Goal: Transaction & Acquisition: Download file/media

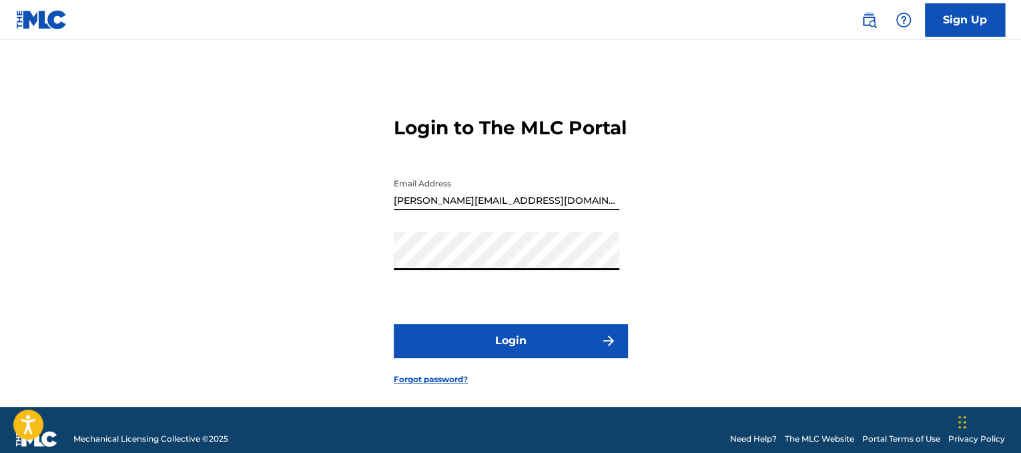
click at [525, 357] on button "Login" at bounding box center [511, 340] width 234 height 33
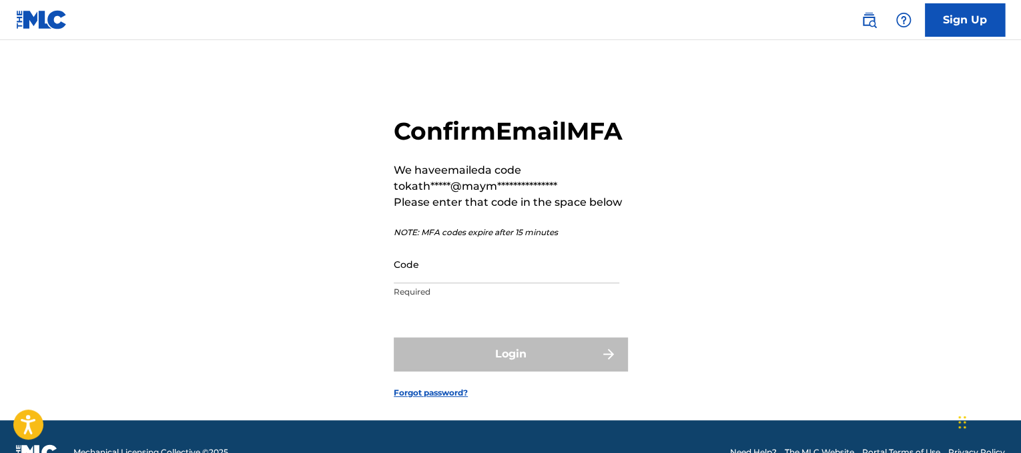
click at [550, 283] on input "Code" at bounding box center [507, 264] width 226 height 38
paste input "650163"
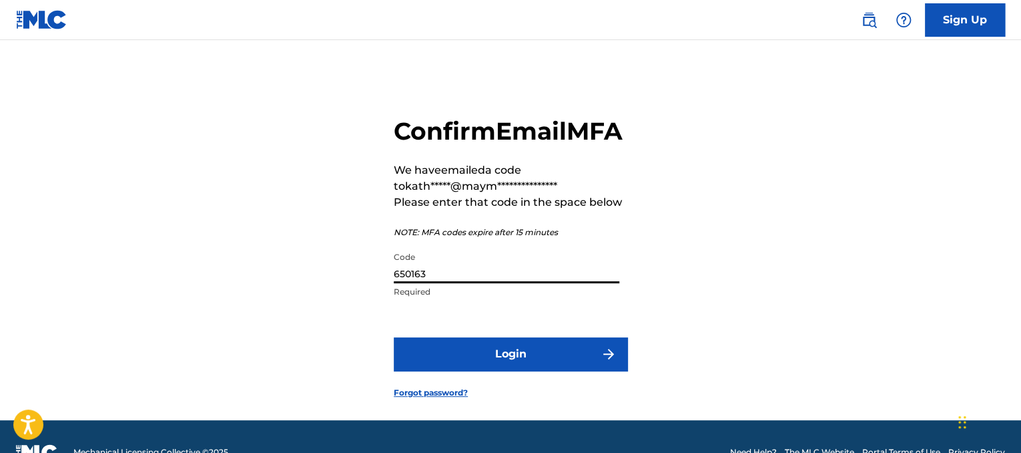
type input "650163"
click at [454, 370] on button "Login" at bounding box center [511, 353] width 234 height 33
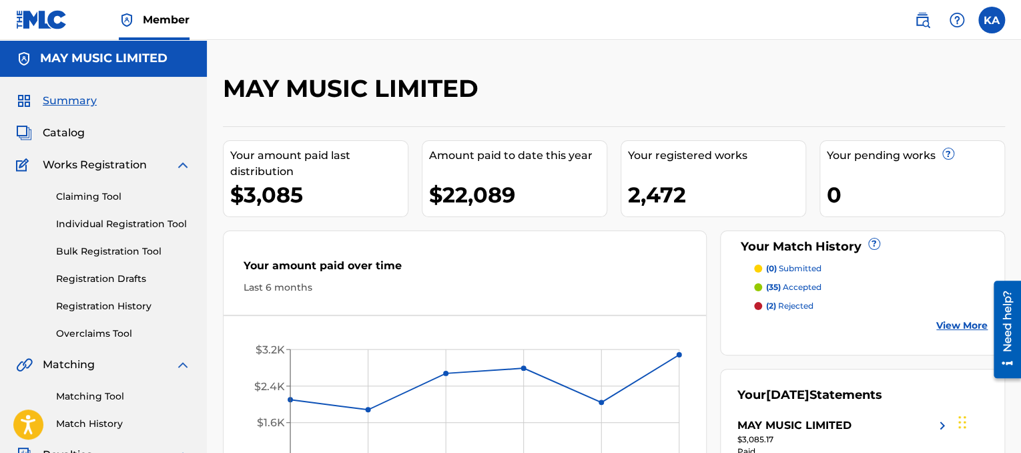
click at [700, 57] on div "MAY MUSIC LIMITED Your amount paid last distribution $3,085 Amount paid to date…" at bounding box center [614, 388] width 814 height 696
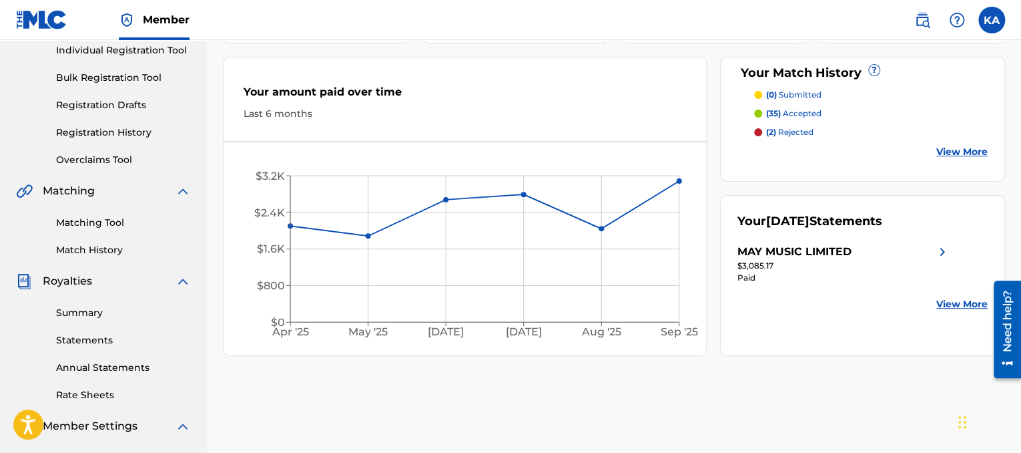
scroll to position [200, 0]
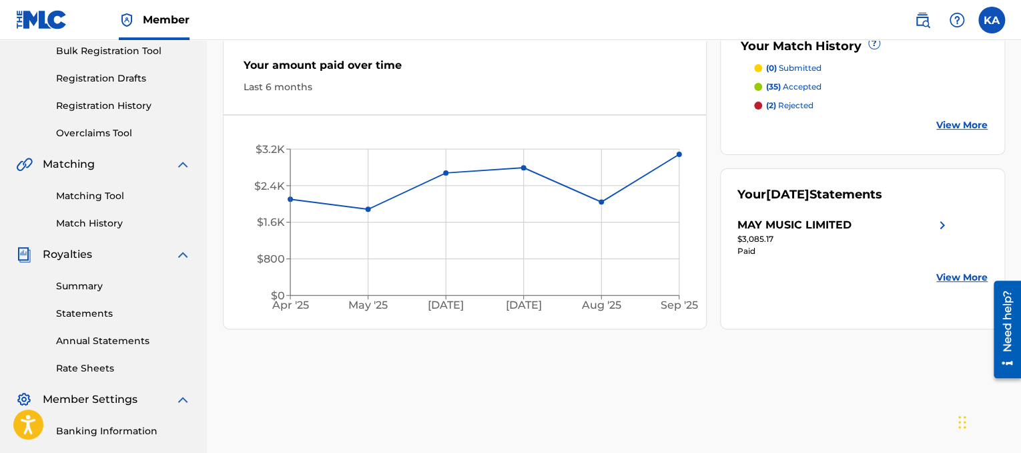
click at [959, 274] on link "View More" at bounding box center [961, 277] width 51 height 14
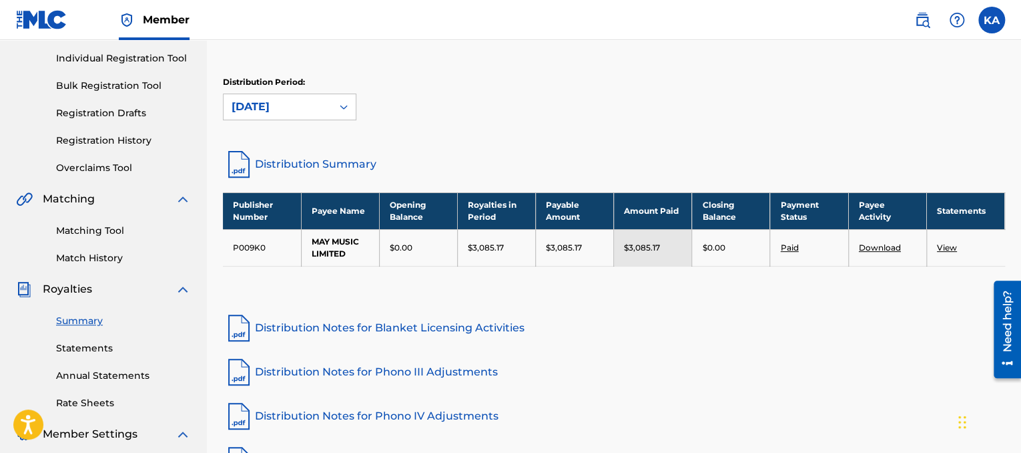
scroll to position [133, 0]
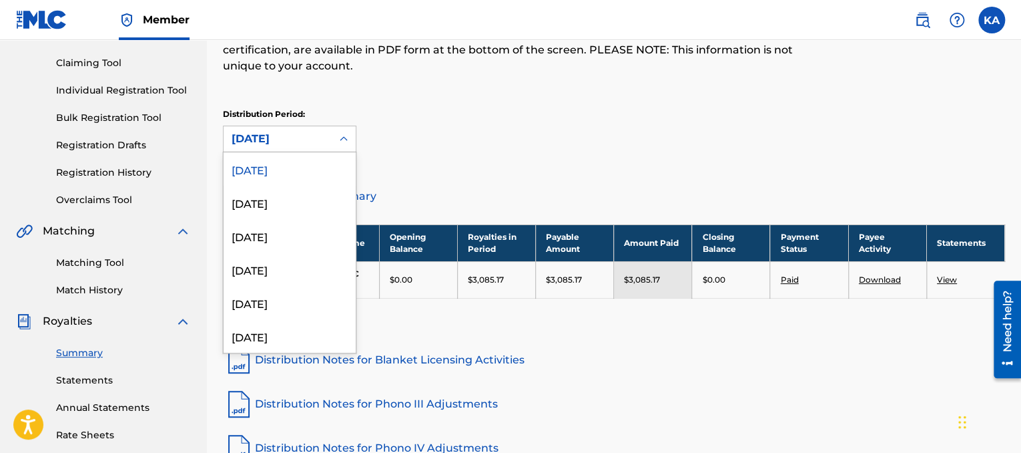
click at [331, 140] on div "[DATE]" at bounding box center [278, 138] width 108 height 25
click at [313, 160] on div "[DATE]" at bounding box center [290, 168] width 132 height 33
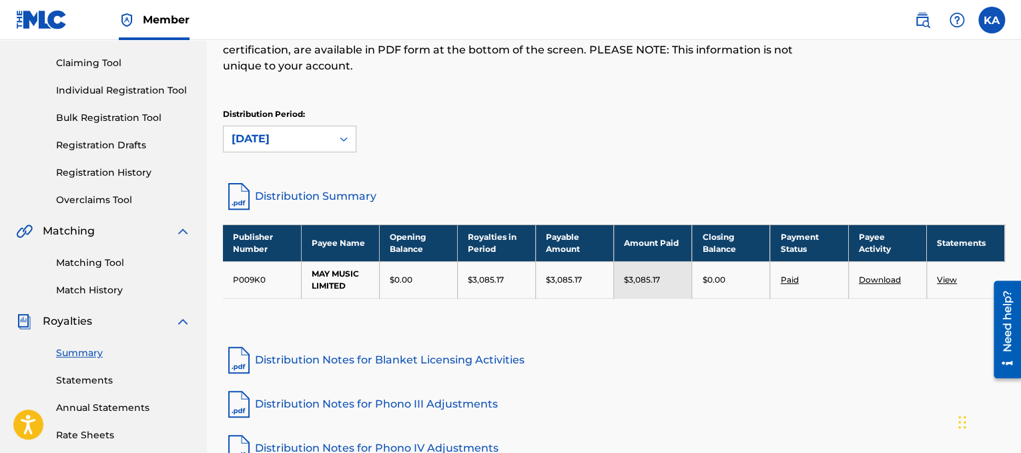
click at [948, 280] on link "View" at bounding box center [947, 279] width 20 height 10
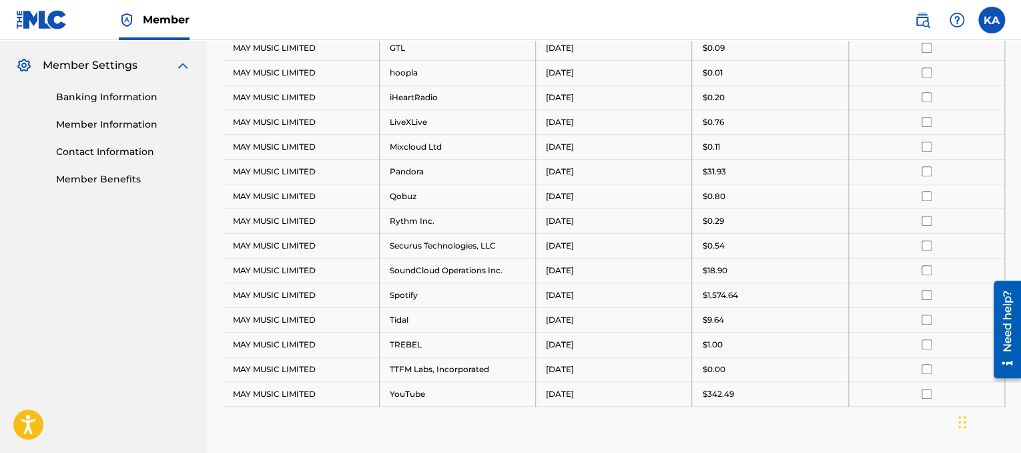
scroll to position [267, 0]
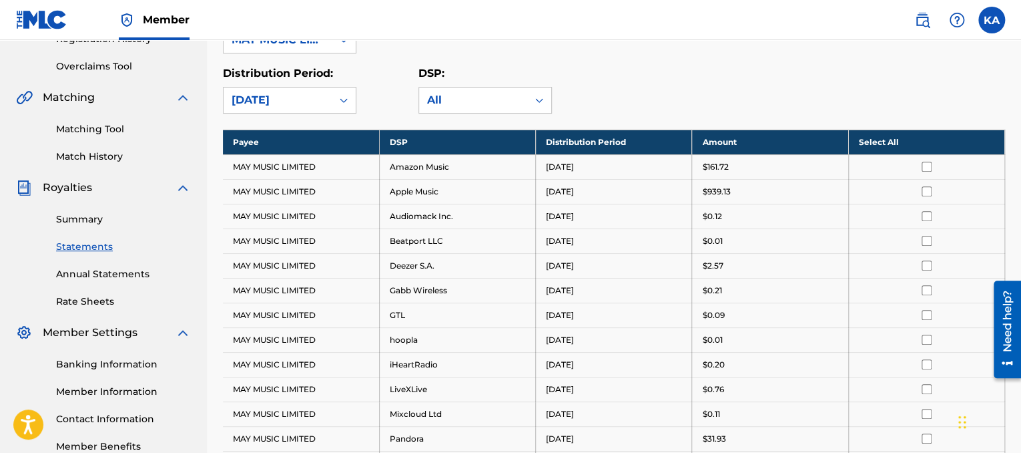
click at [908, 138] on th "Select All" at bounding box center [926, 141] width 156 height 25
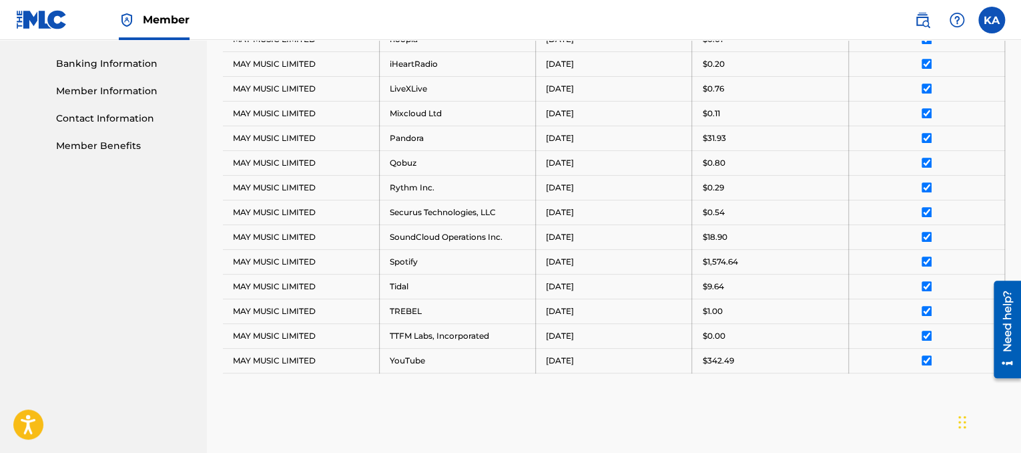
scroll to position [722, 0]
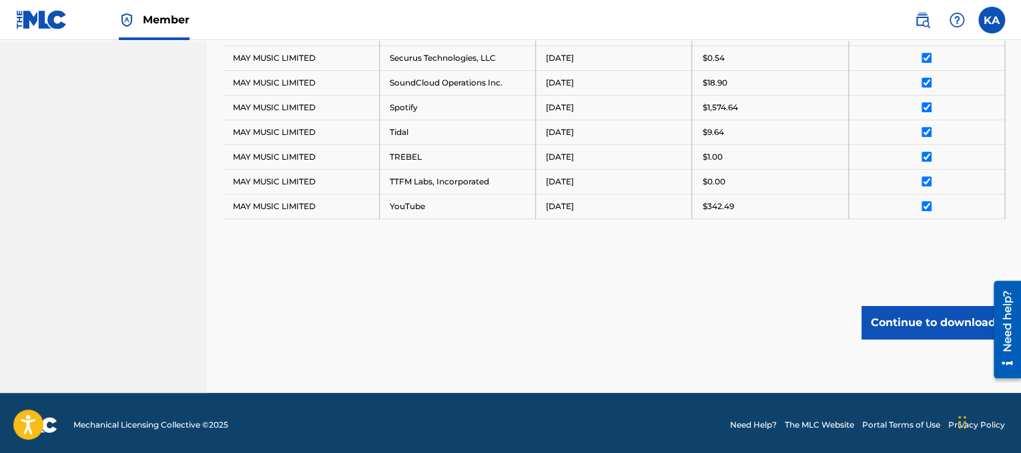
click at [918, 310] on button "Continue to download" at bounding box center [934, 322] width 144 height 33
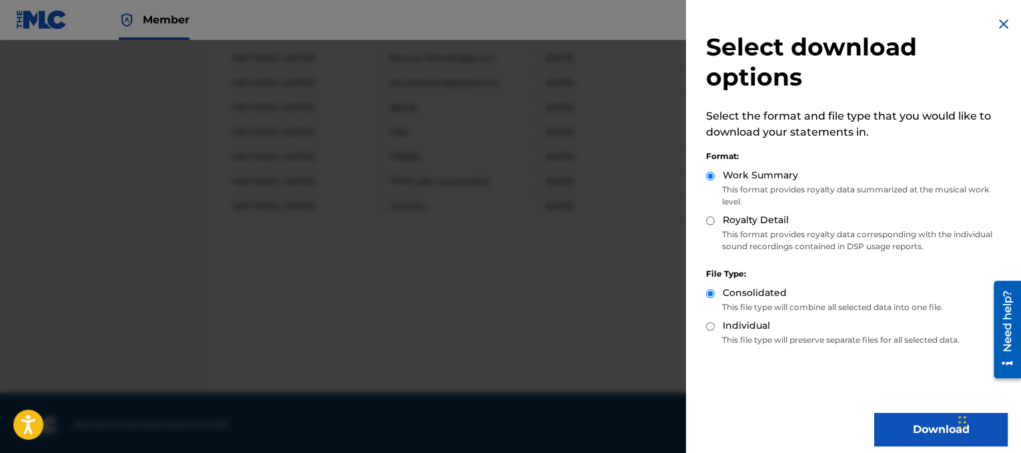
click at [880, 427] on button "Download" at bounding box center [940, 429] width 133 height 33
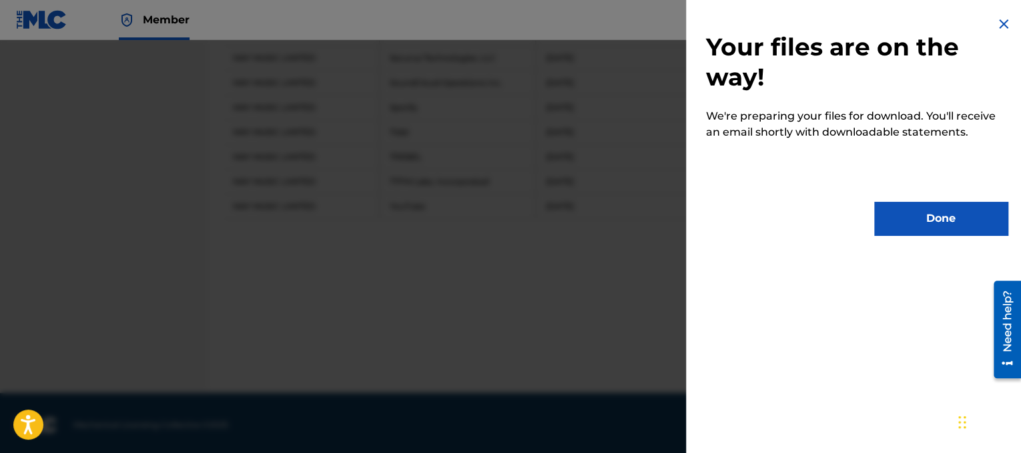
click at [907, 214] on button "Done" at bounding box center [940, 218] width 133 height 33
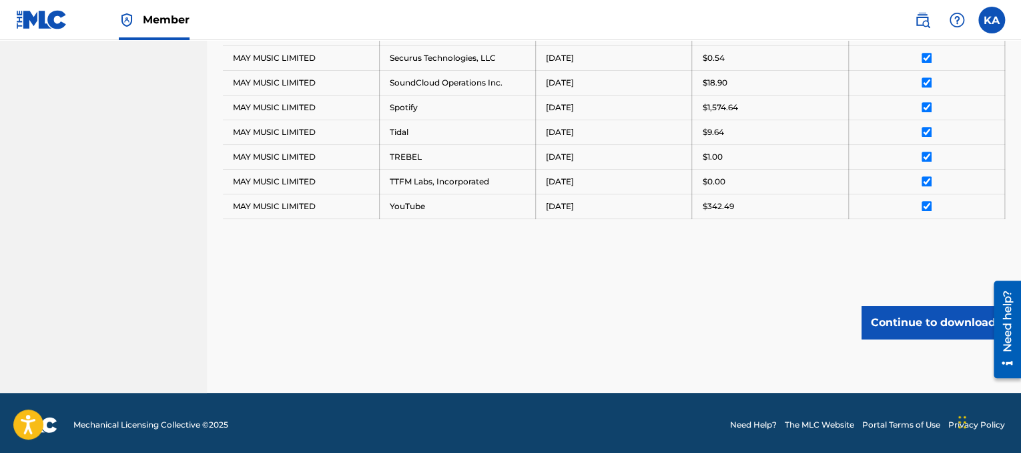
click at [916, 306] on button "Continue to download" at bounding box center [934, 322] width 144 height 33
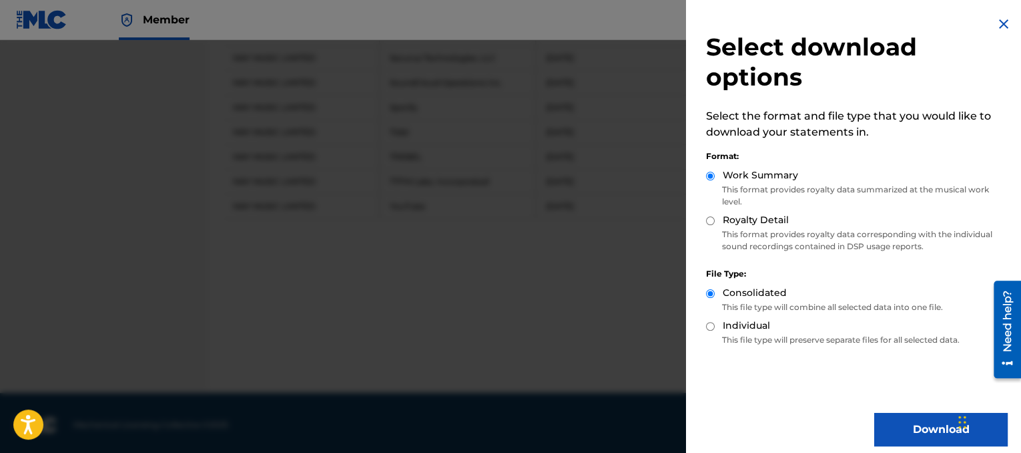
click at [950, 431] on button "Download" at bounding box center [940, 429] width 133 height 33
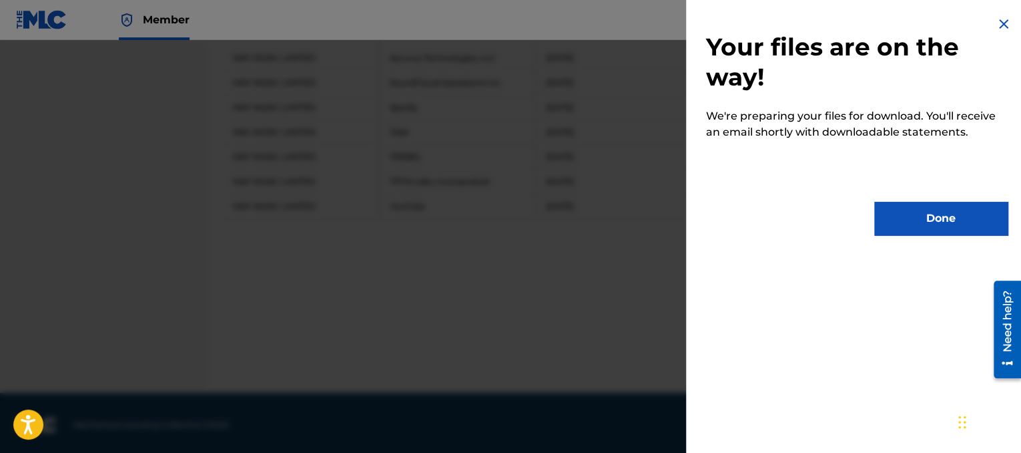
click at [933, 218] on button "Done" at bounding box center [940, 218] width 133 height 33
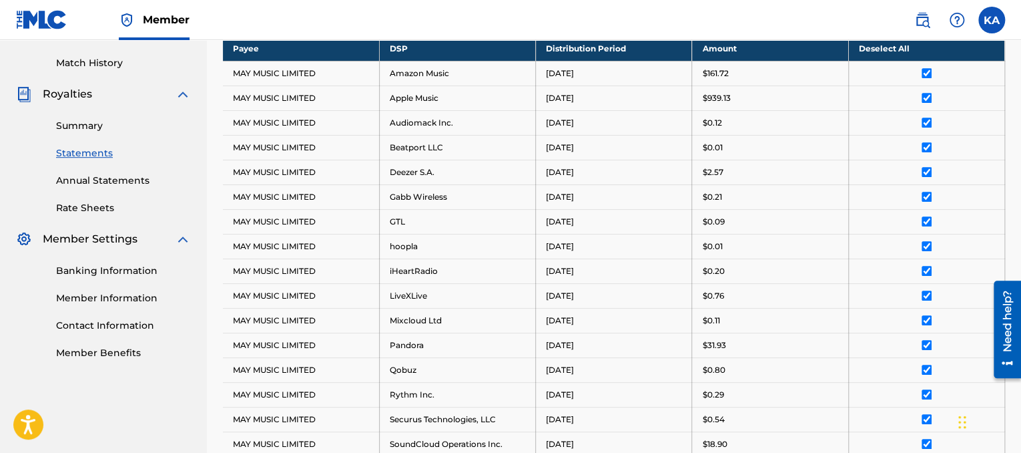
scroll to position [188, 0]
